Goal: Communication & Community: Answer question/provide support

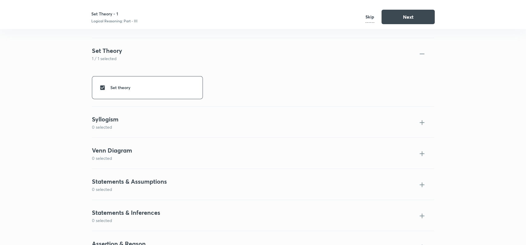
scroll to position [245, 0]
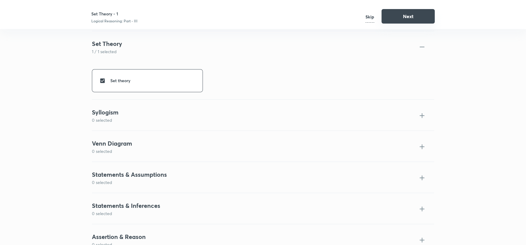
click at [421, 19] on button "Next" at bounding box center [408, 16] width 53 height 15
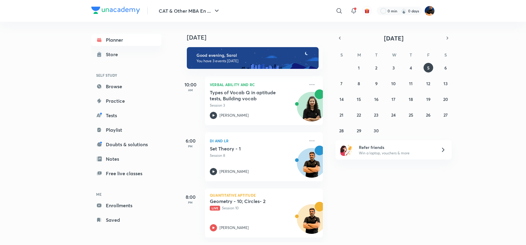
click at [428, 13] on img at bounding box center [430, 11] width 10 height 10
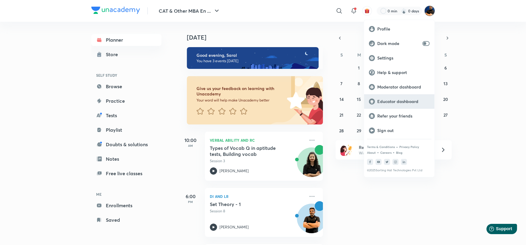
click at [389, 100] on p "Educator dashboard" at bounding box center [403, 101] width 52 height 5
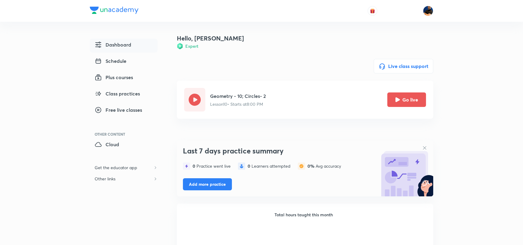
click at [405, 94] on button "Go live" at bounding box center [406, 100] width 39 height 15
